Goal: Learn about a topic: Learn about a topic

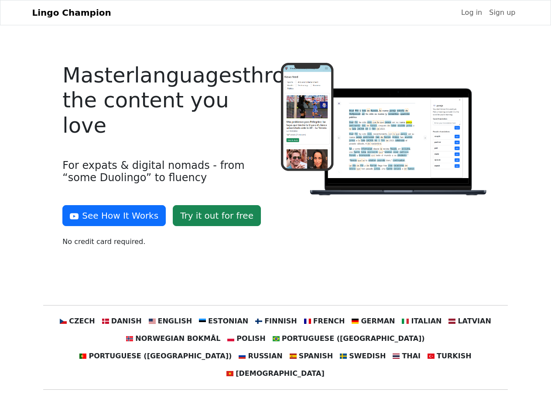
click at [276, 209] on div at bounding box center [385, 158] width 218 height 191
click at [111, 216] on button "See How It Works" at bounding box center [113, 215] width 103 height 21
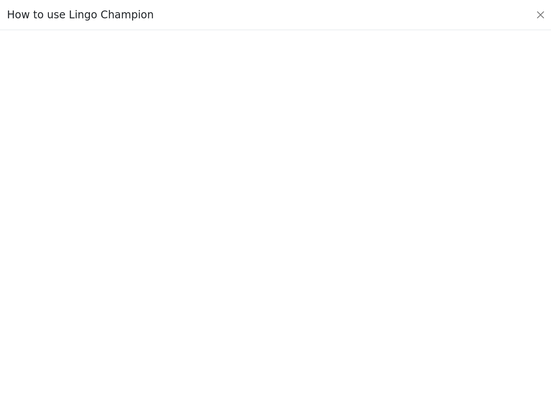
click at [94, 321] on div at bounding box center [276, 224] width 510 height 302
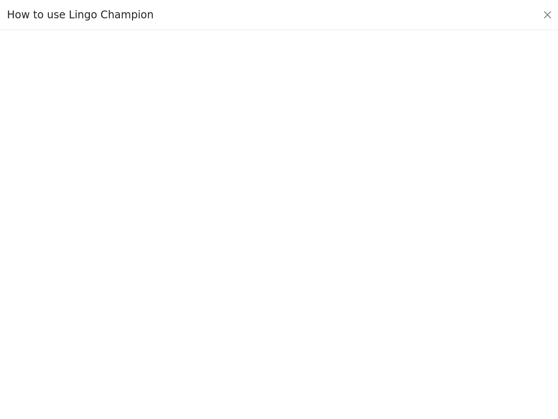
click at [135, 321] on div at bounding box center [279, 225] width 517 height 306
click at [179, 321] on div at bounding box center [279, 225] width 517 height 306
click at [227, 321] on div at bounding box center [279, 225] width 517 height 306
click at [275, 321] on div at bounding box center [279, 225] width 517 height 306
click at [319, 321] on div at bounding box center [279, 225] width 517 height 306
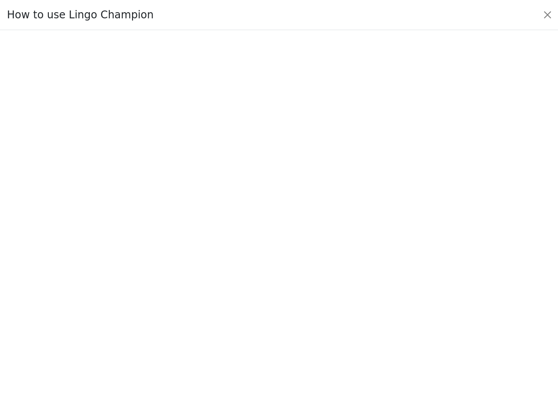
click at [363, 321] on div at bounding box center [279, 225] width 517 height 306
click at [408, 321] on div at bounding box center [279, 225] width 517 height 306
